Goal: Information Seeking & Learning: Understand process/instructions

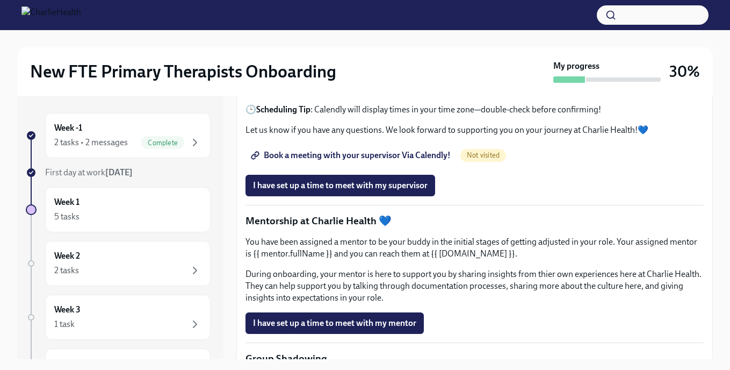
scroll to position [830, 0]
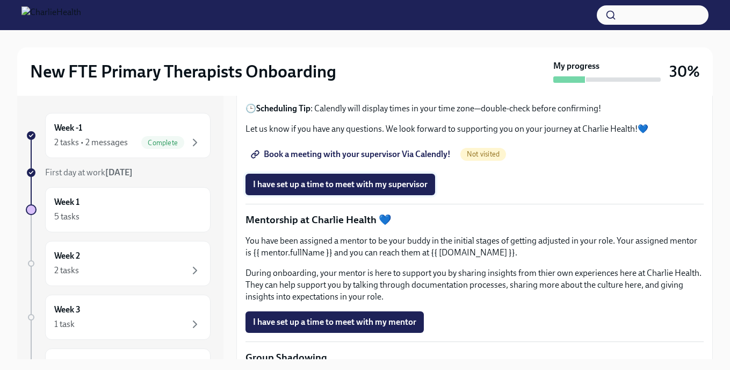
click at [329, 190] on span "I have set up a time to meet with my supervisor" at bounding box center [340, 184] width 175 height 11
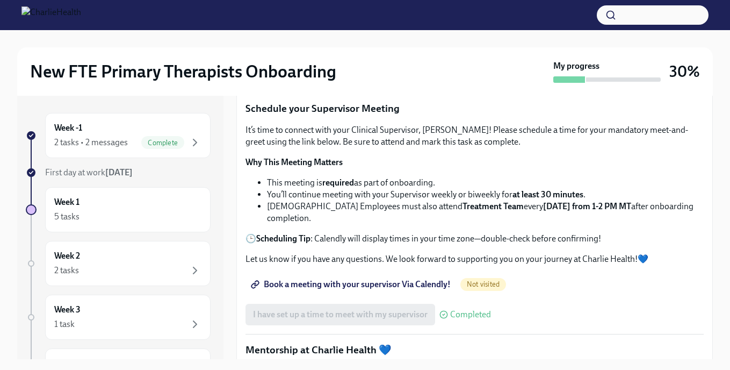
scroll to position [699, 0]
click at [366, 30] on strong "Find your Relias trainings HERE" at bounding box center [314, 25] width 117 height 10
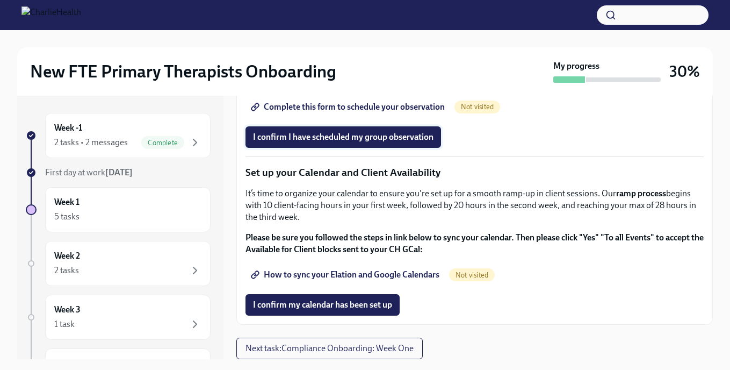
scroll to position [653, 0]
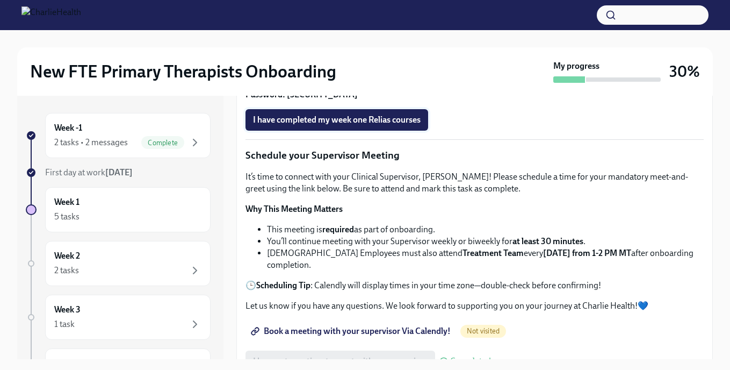
click at [368, 125] on span "I have completed my week one Relias courses" at bounding box center [337, 119] width 168 height 11
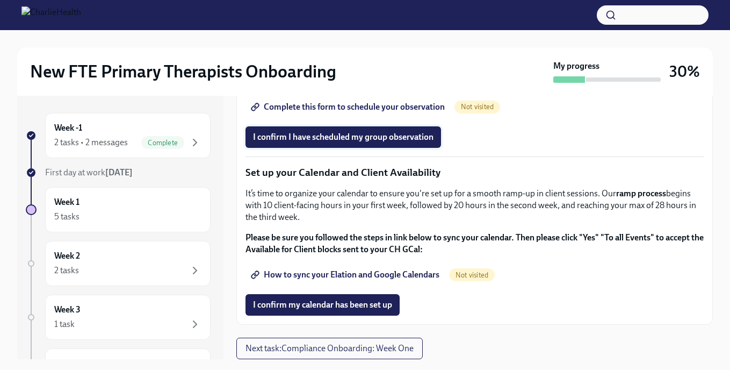
scroll to position [1516, 0]
click at [144, 203] on div "Week 1 5 tasks" at bounding box center [127, 209] width 147 height 27
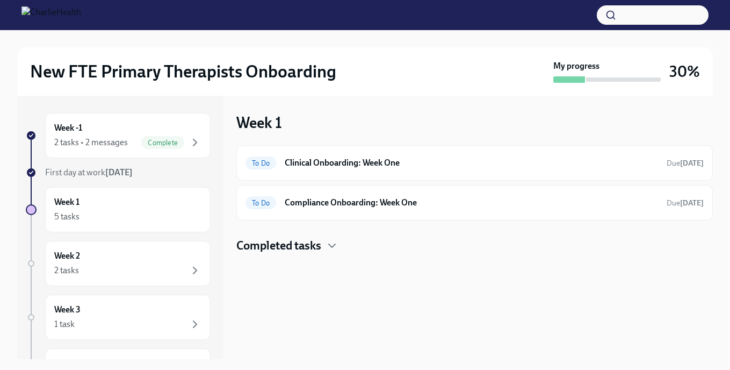
click at [144, 203] on div "Week 1 5 tasks" at bounding box center [127, 209] width 147 height 27
click at [336, 201] on h6 "Compliance Onboarding: Week One" at bounding box center [472, 203] width 374 height 12
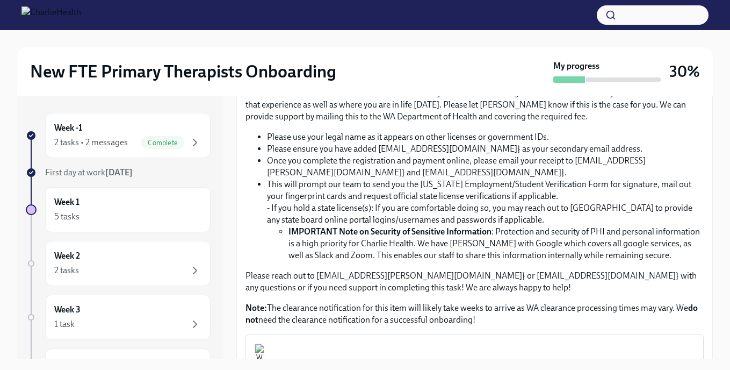
scroll to position [605, 0]
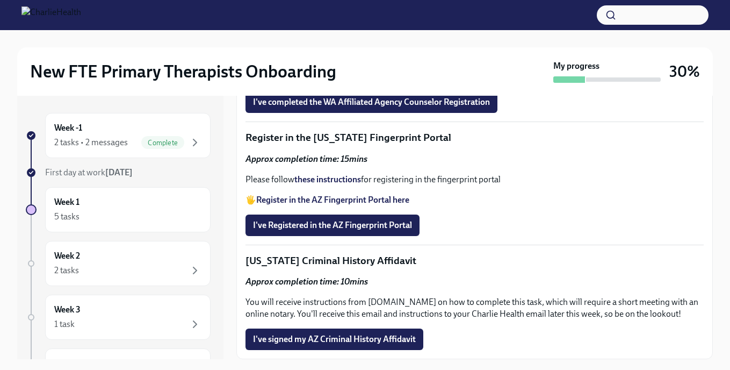
scroll to position [1381, 0]
click at [332, 228] on span "I've Registered in the AZ Fingerprint Portal" at bounding box center [332, 225] width 159 height 11
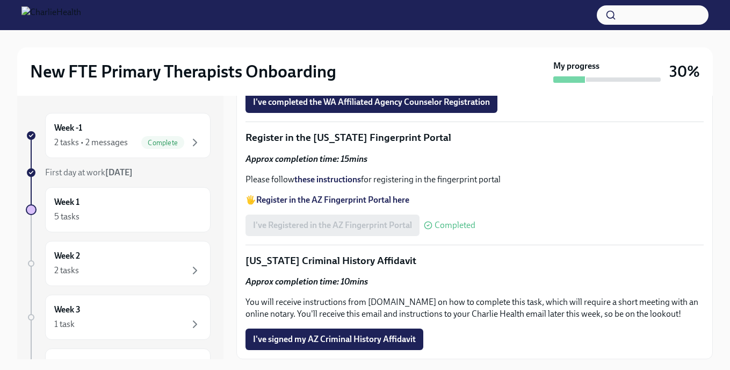
click at [355, 236] on div "I've Registered in the AZ Fingerprint Portal Completed" at bounding box center [361, 224] width 230 height 21
click at [329, 183] on strong "these instructions" at bounding box center [328, 179] width 67 height 10
click at [332, 200] on strong "Register in the AZ Fingerprint Portal here" at bounding box center [332, 200] width 153 height 10
click at [361, 226] on div "I've Registered in the AZ Fingerprint Portal Completed" at bounding box center [361, 224] width 230 height 21
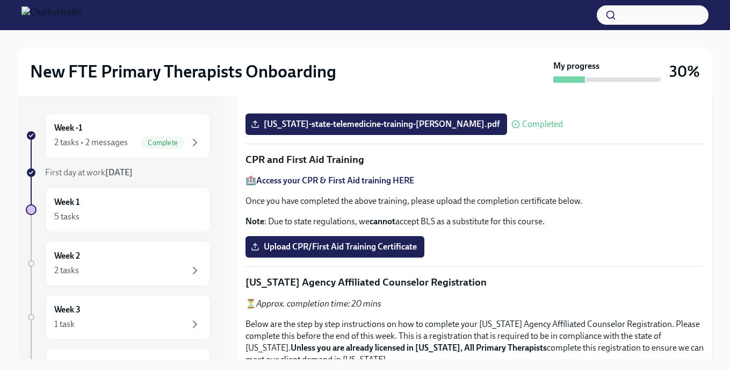
scroll to position [0, 0]
